Goal: Find specific page/section: Find specific page/section

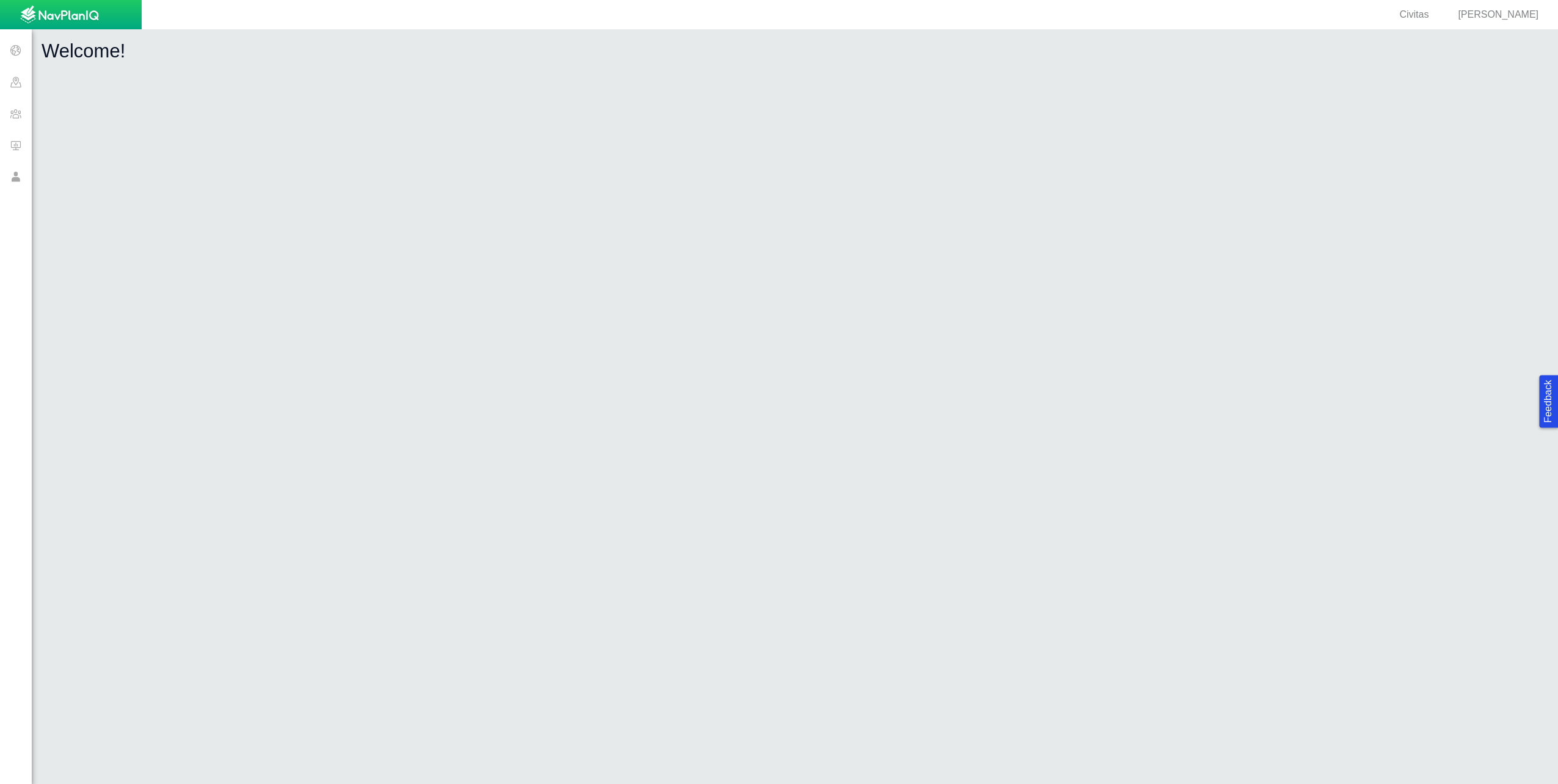
click at [16, 119] on span at bounding box center [15, 113] width 32 height 32
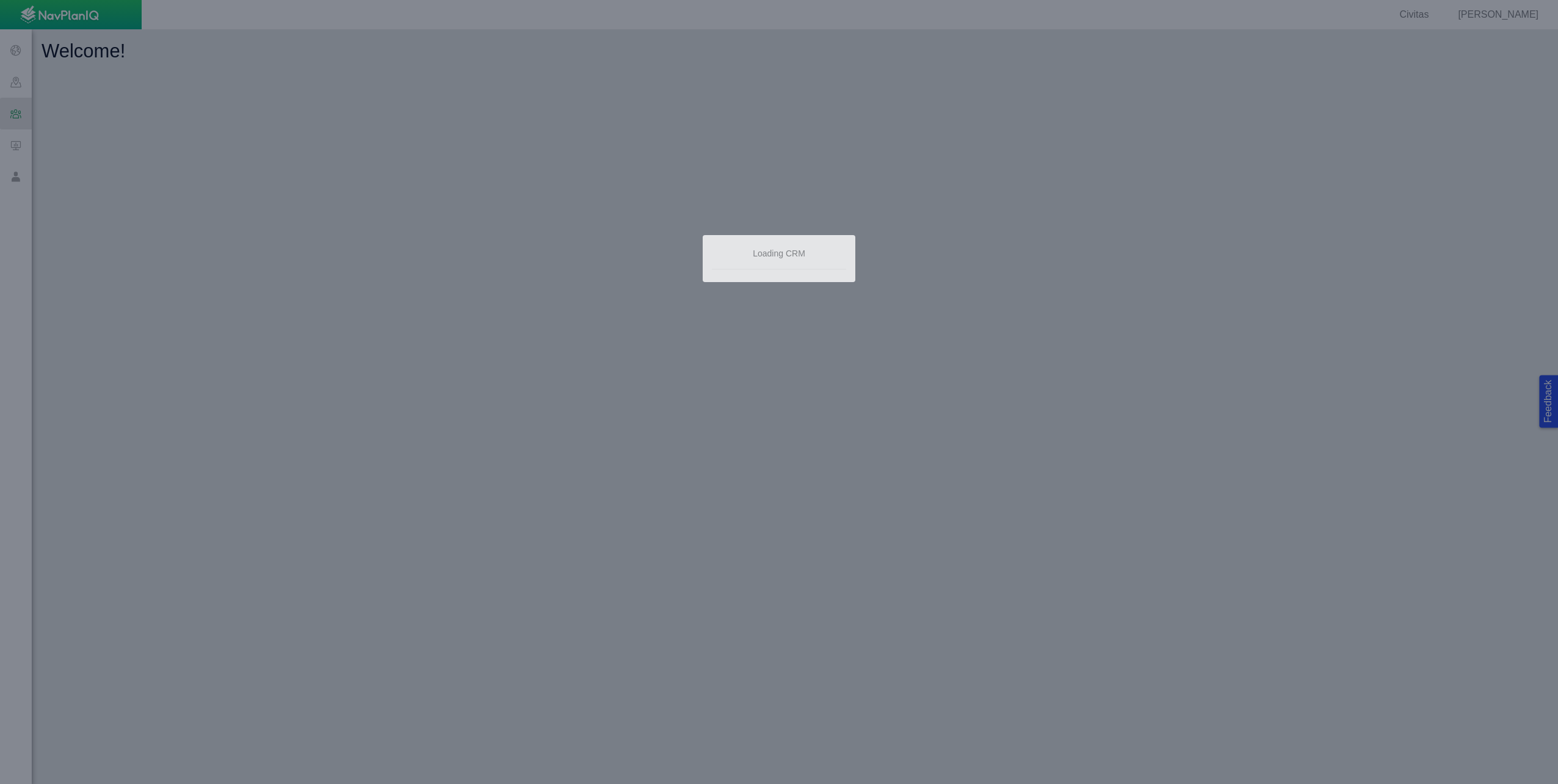
click at [16, 147] on div at bounding box center [779, 392] width 1558 height 784
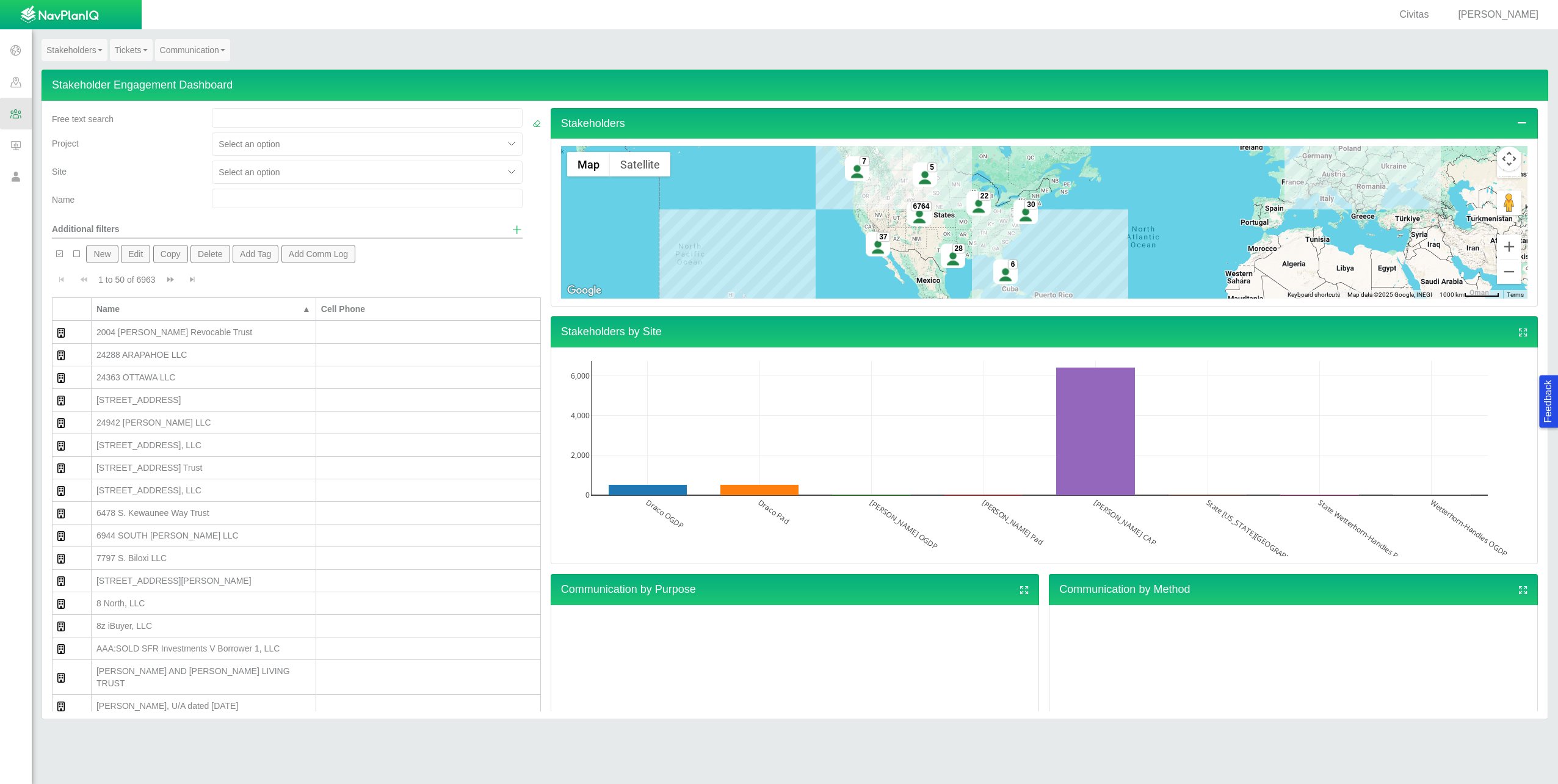
click at [17, 145] on span at bounding box center [15, 145] width 32 height 32
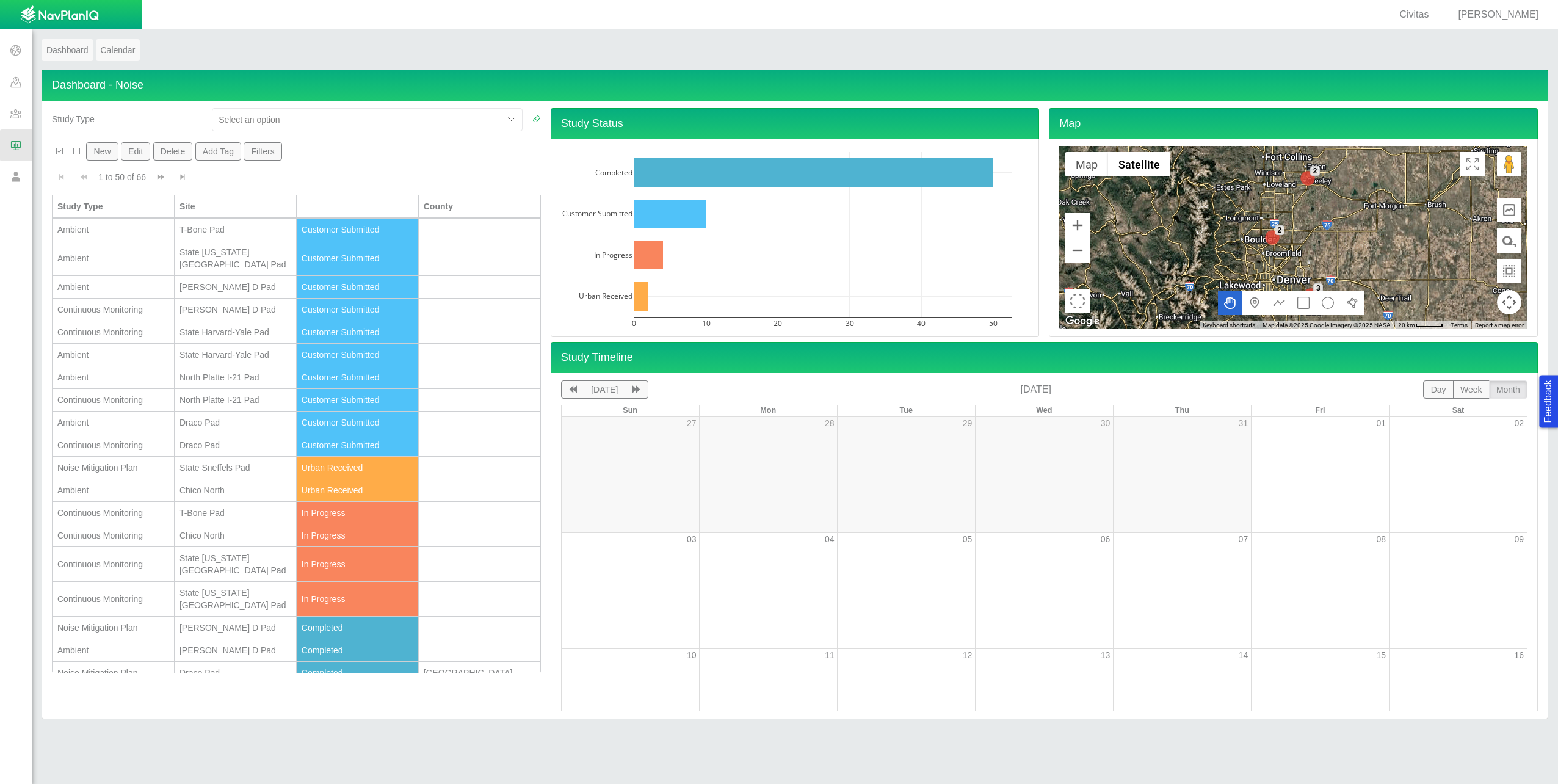
click at [18, 178] on span at bounding box center [15, 177] width 32 height 32
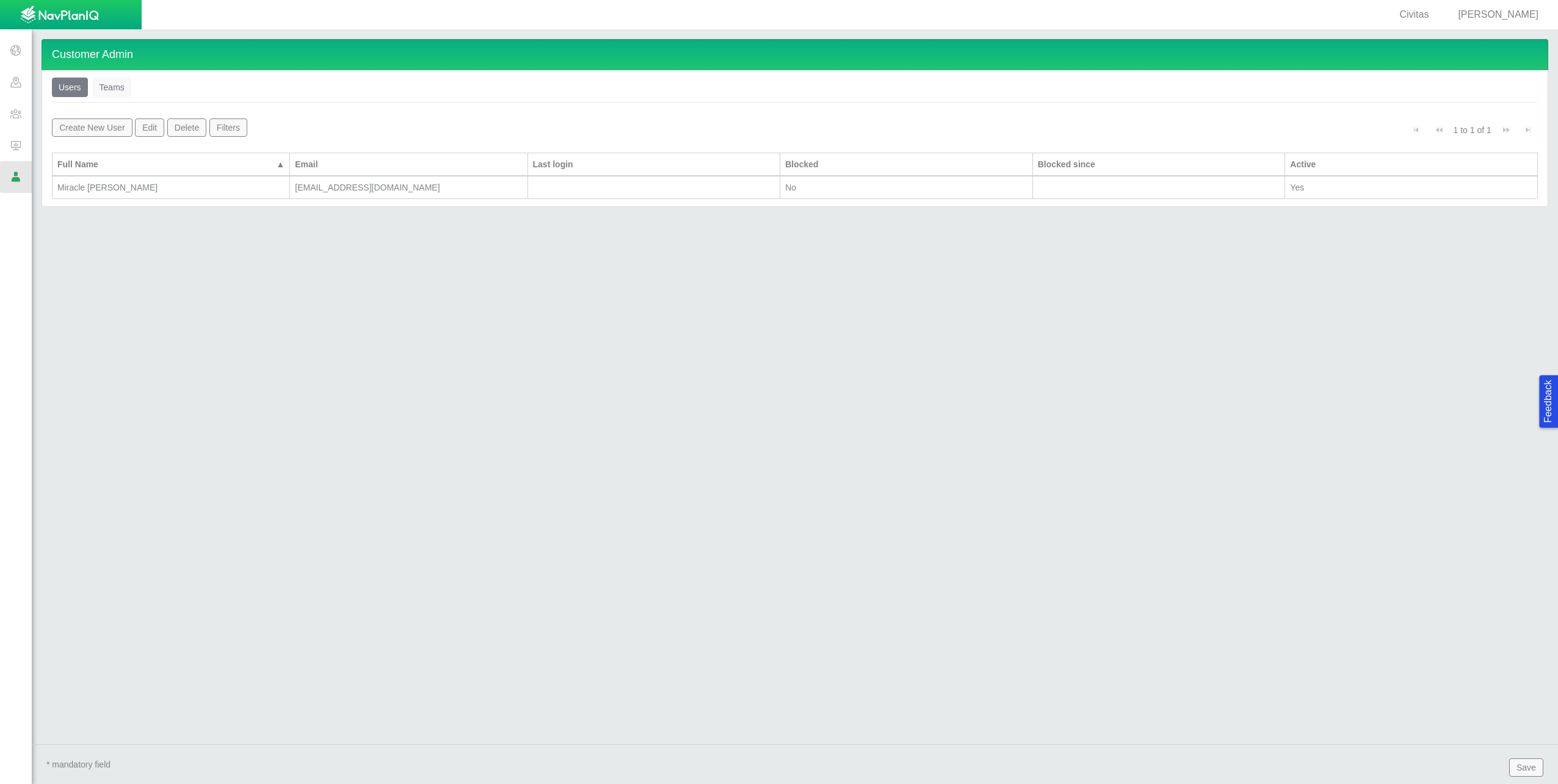
click at [15, 82] on span at bounding box center [15, 81] width 32 height 32
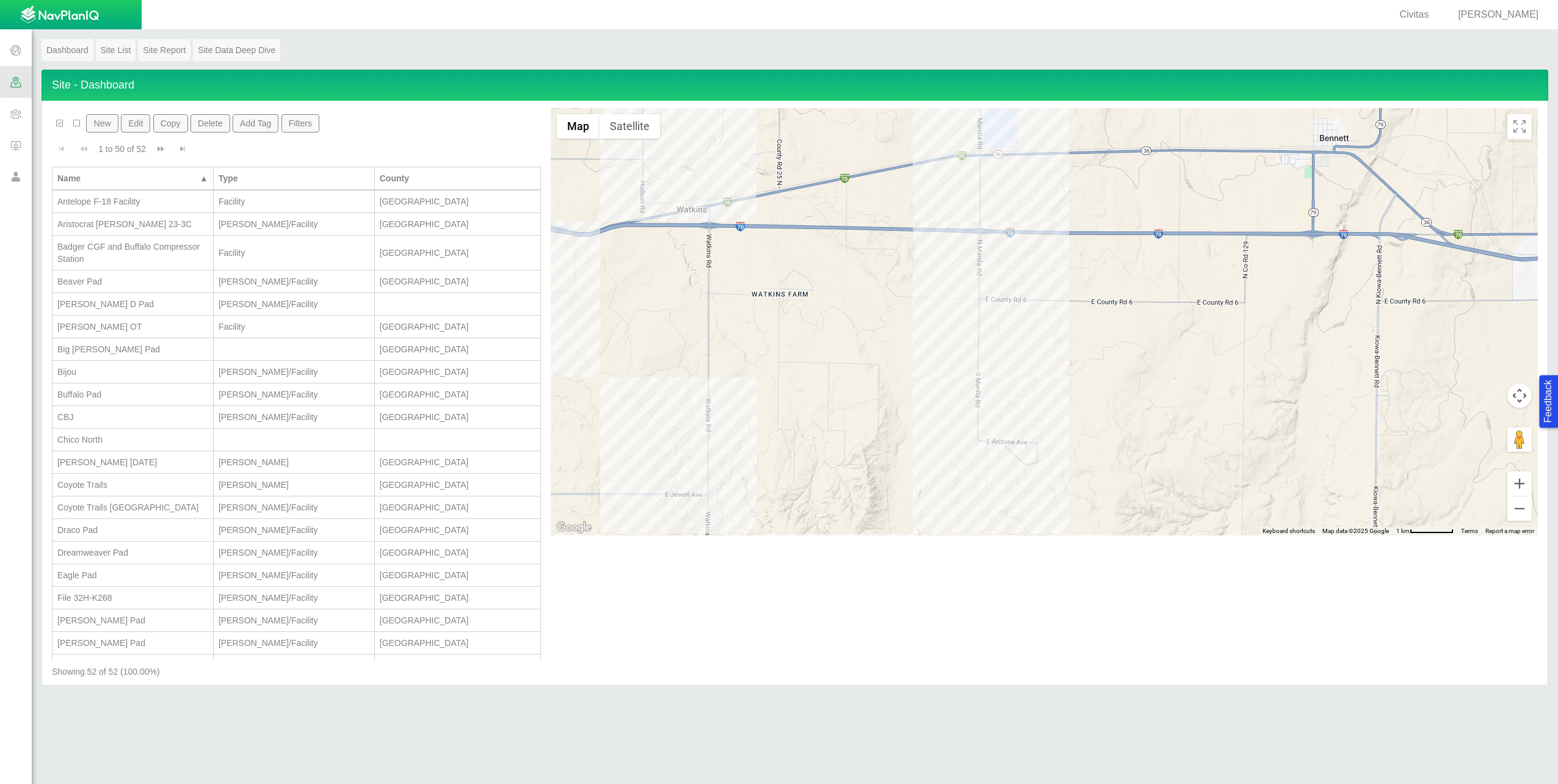
click at [945, 400] on div at bounding box center [1044, 321] width 987 height 427
click at [945, 400] on div "Buffalo Pad Number: County: [GEOGRAPHIC_DATA]" at bounding box center [1044, 321] width 987 height 427
click at [94, 394] on div "Buffalo Pad" at bounding box center [133, 394] width 151 height 12
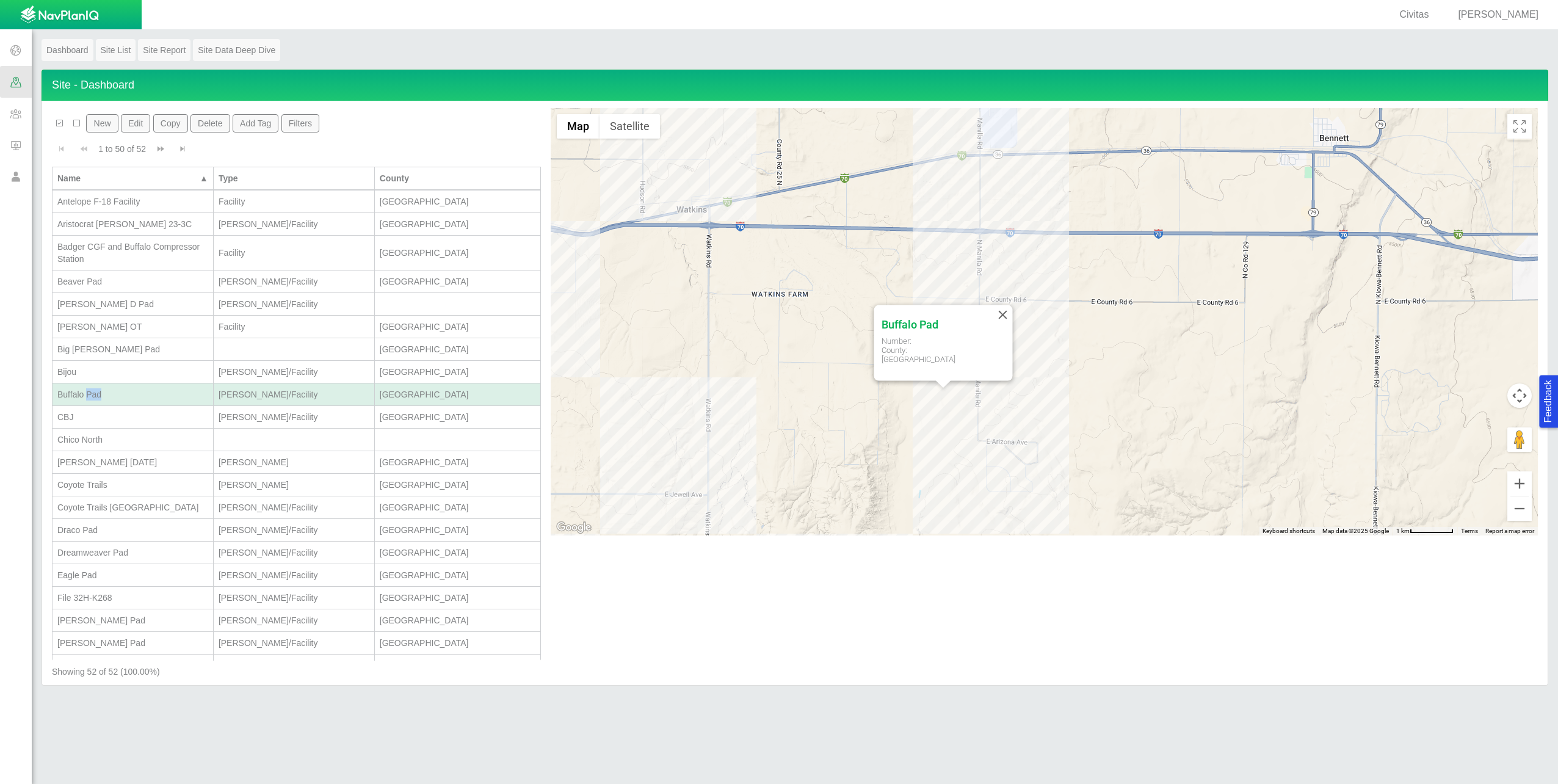
click at [94, 391] on div "Buffalo Pad" at bounding box center [133, 394] width 151 height 12
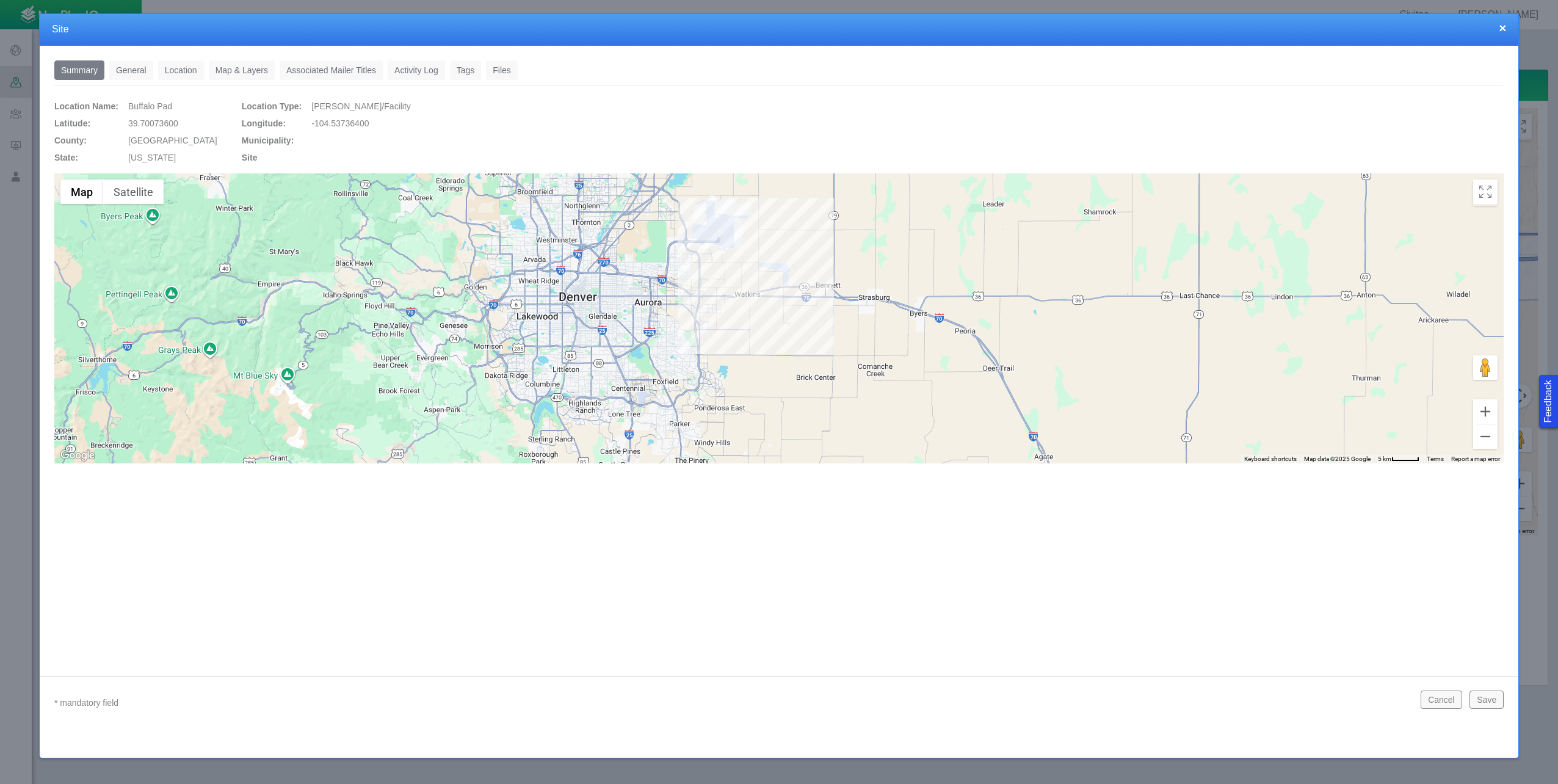
click at [175, 72] on link "Location" at bounding box center [180, 70] width 46 height 20
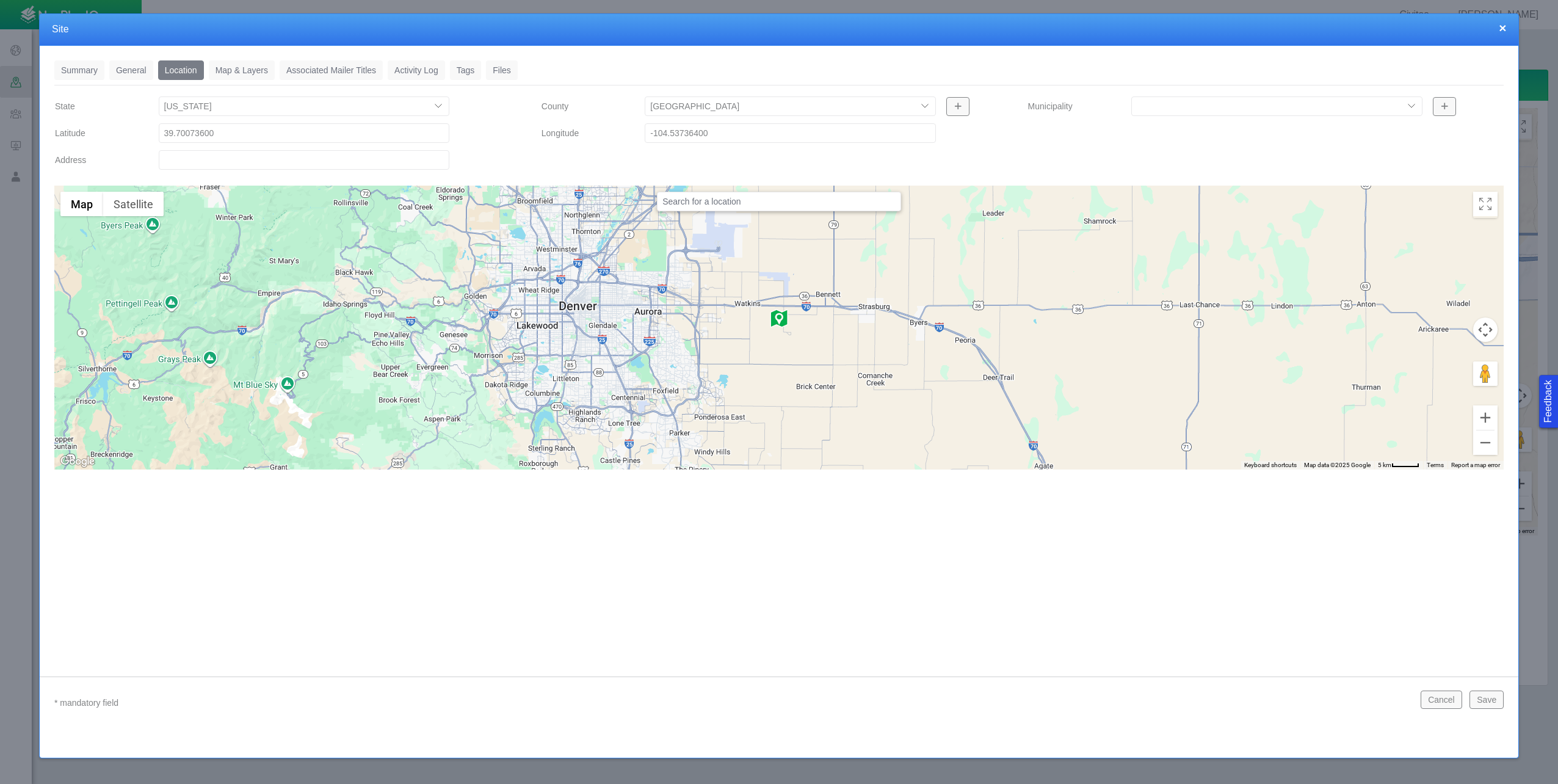
click at [407, 71] on link "Activity Log" at bounding box center [416, 70] width 58 height 20
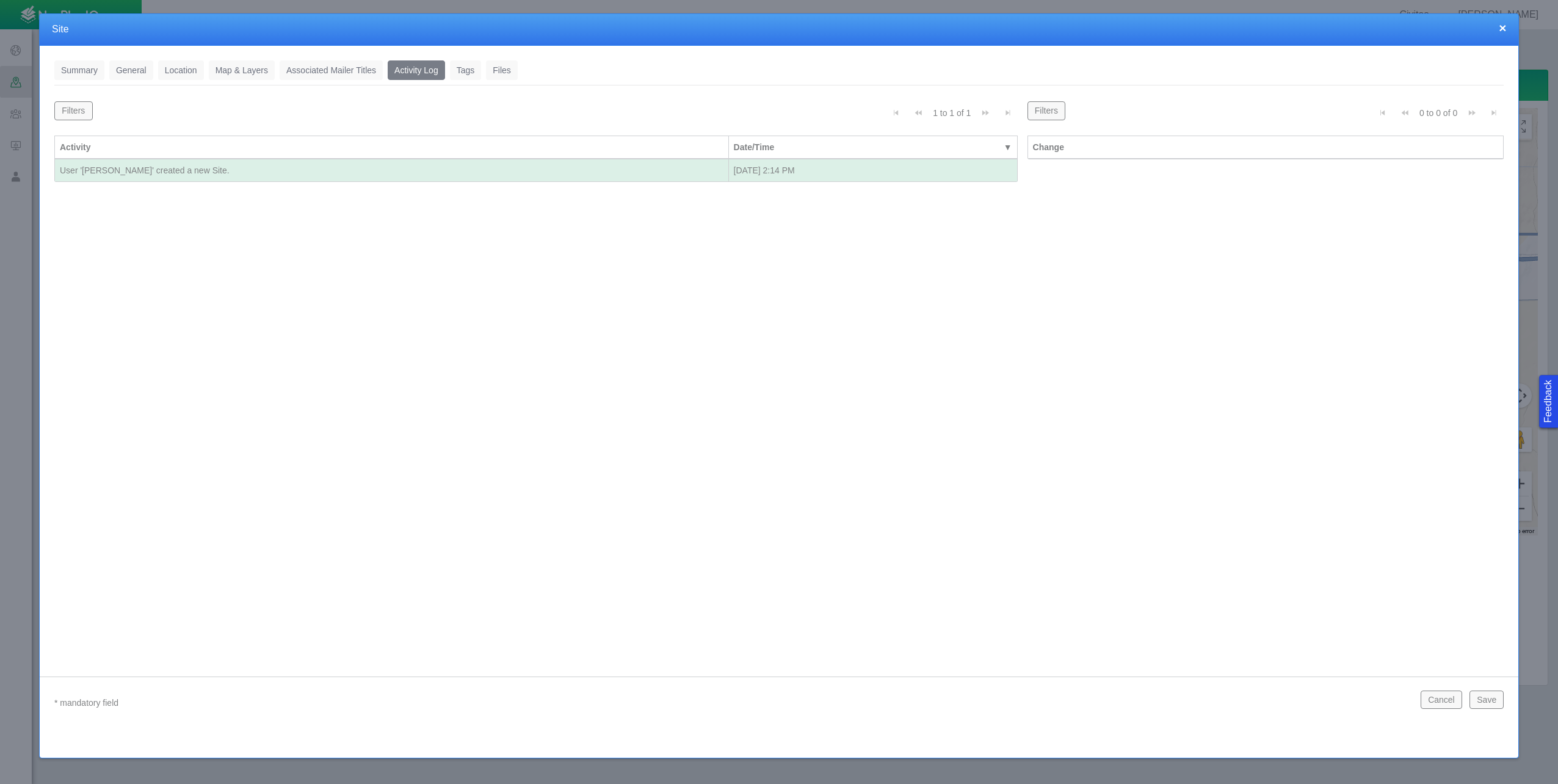
click at [240, 69] on link "Map & Layers" at bounding box center [242, 70] width 66 height 20
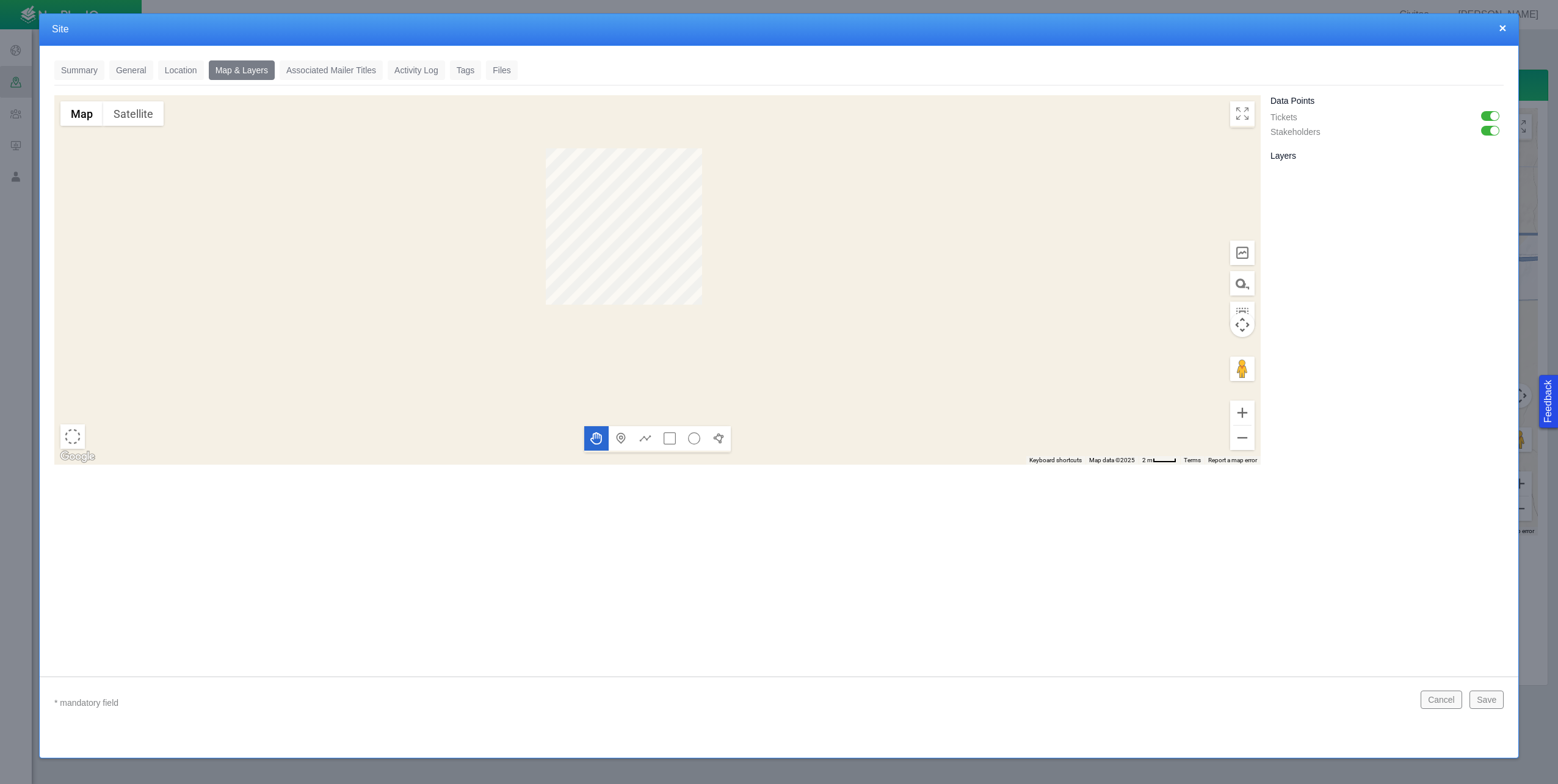
click at [501, 74] on link "Files" at bounding box center [501, 70] width 32 height 20
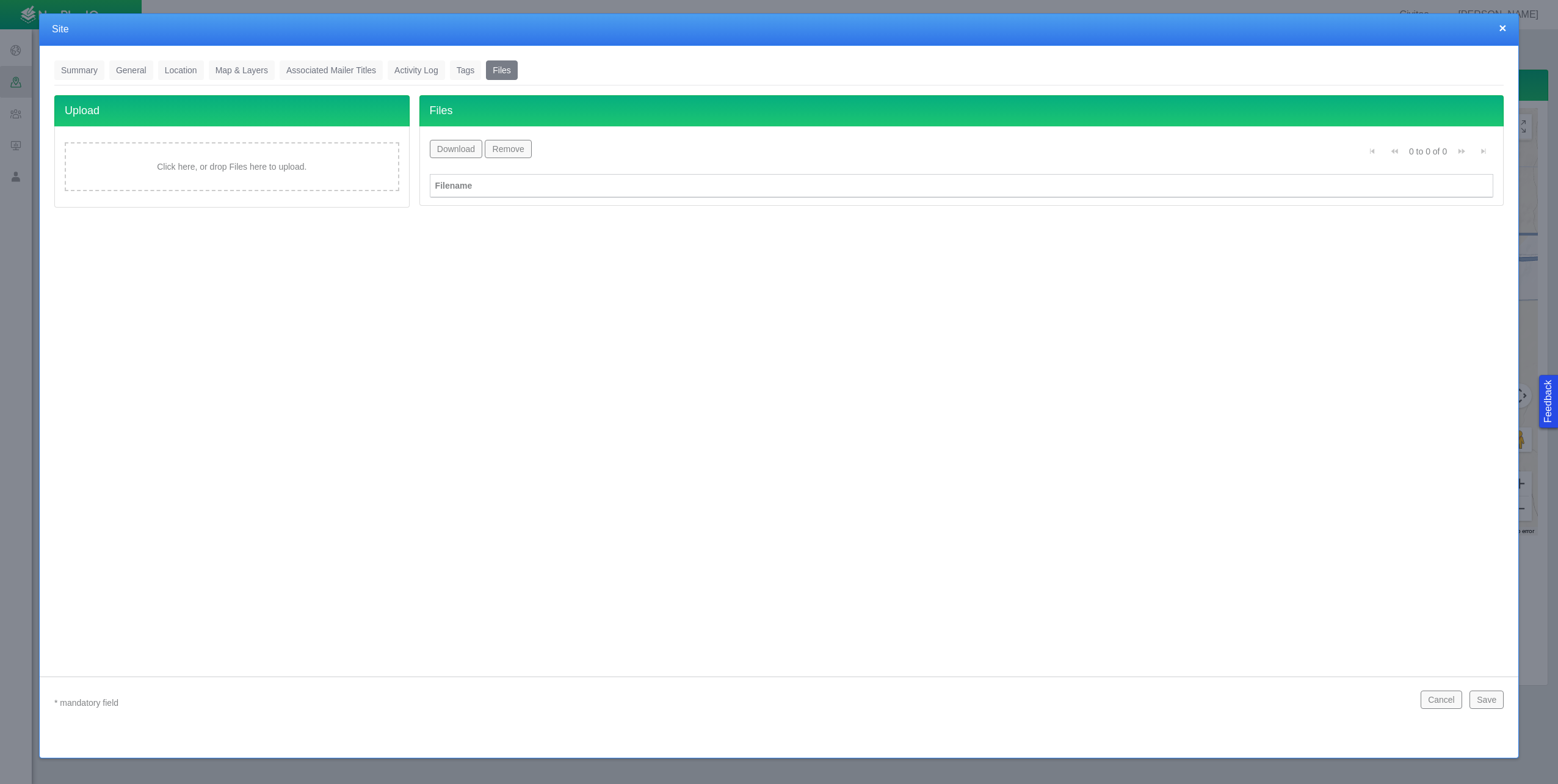
click at [1502, 26] on button "×" at bounding box center [1503, 27] width 7 height 13
